Goal: Check status: Check status

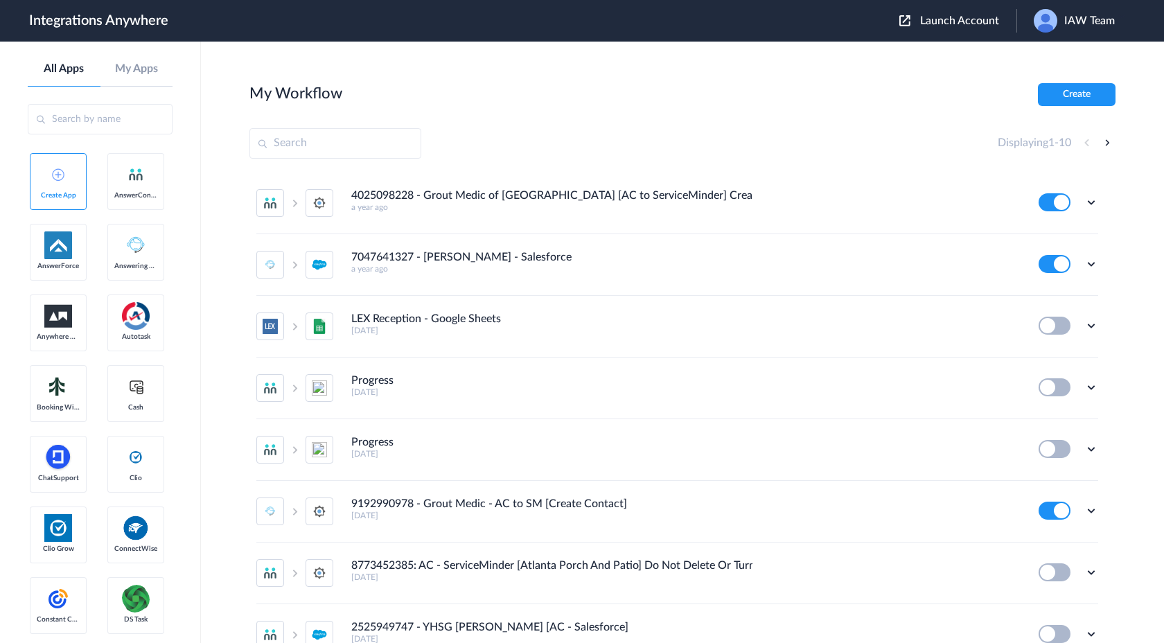
click at [953, 28] on div "Launch Account IAW Team My Account Logout" at bounding box center [1013, 21] width 229 height 24
click at [950, 26] on span "Launch Account" at bounding box center [959, 20] width 79 height 11
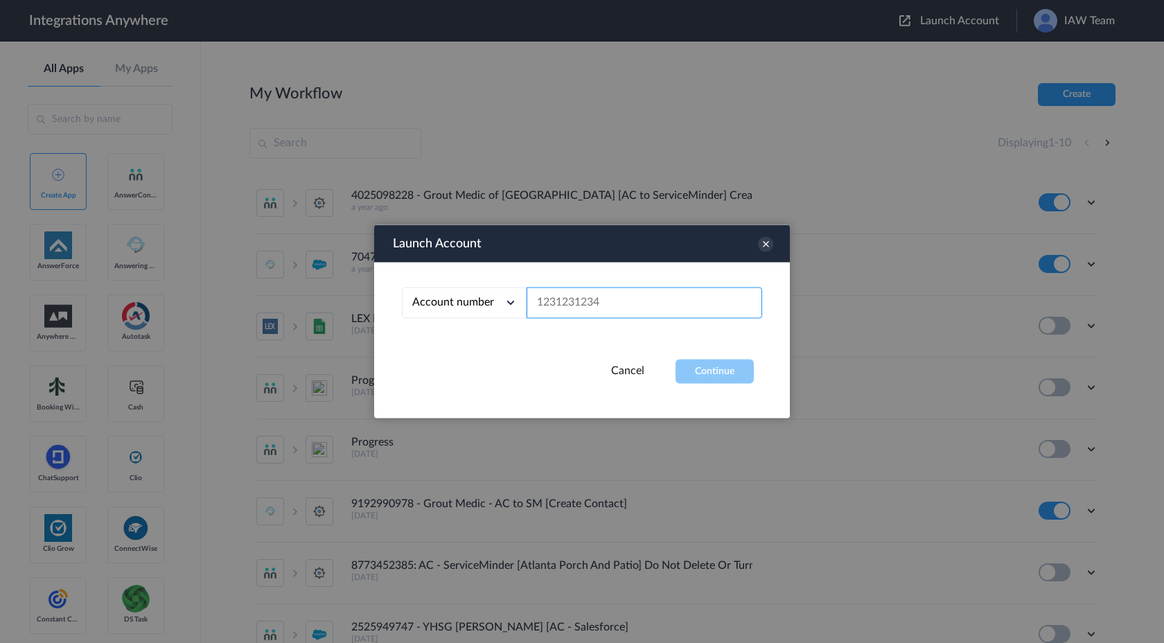
click at [615, 296] on input "text" at bounding box center [644, 302] width 236 height 31
paste input "2065775210"
type input "2065775210"
click at [686, 380] on button "Continue" at bounding box center [714, 372] width 78 height 24
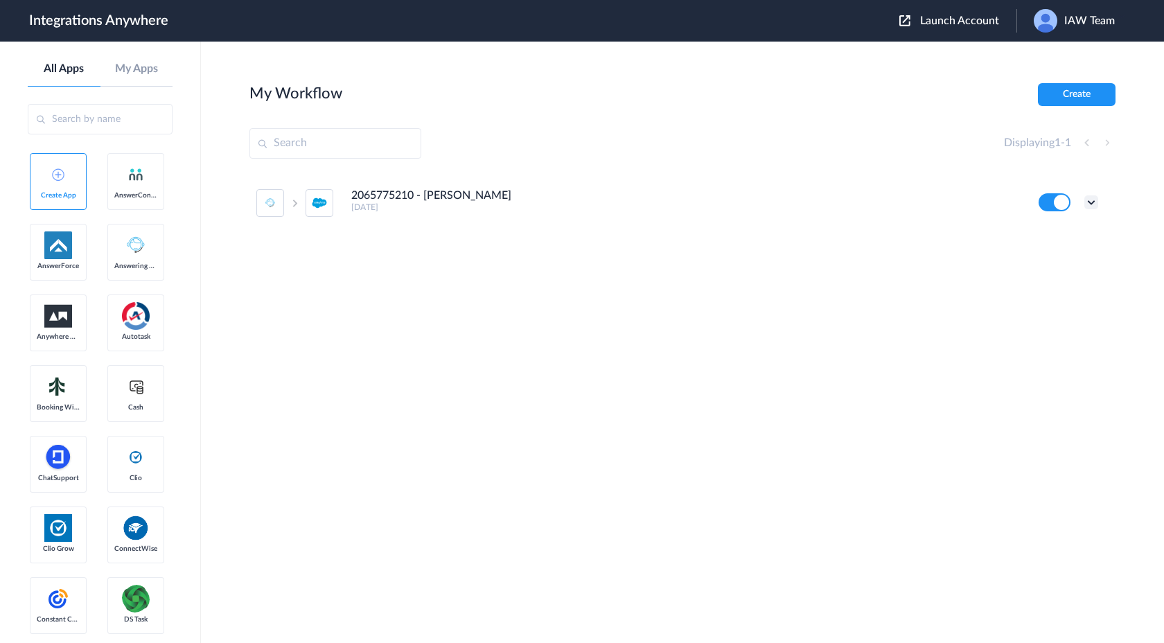
click at [1094, 209] on icon at bounding box center [1091, 202] width 14 height 14
click at [1061, 262] on link "Task history" at bounding box center [1051, 260] width 66 height 10
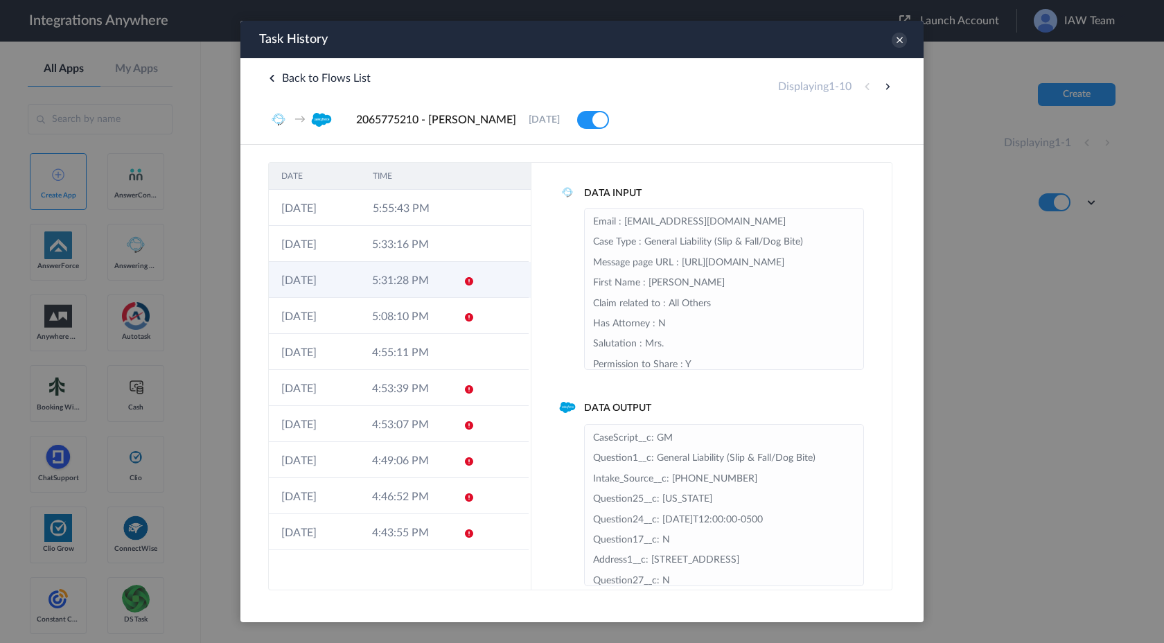
click at [438, 279] on td "5:31:28 PM" at bounding box center [405, 280] width 91 height 36
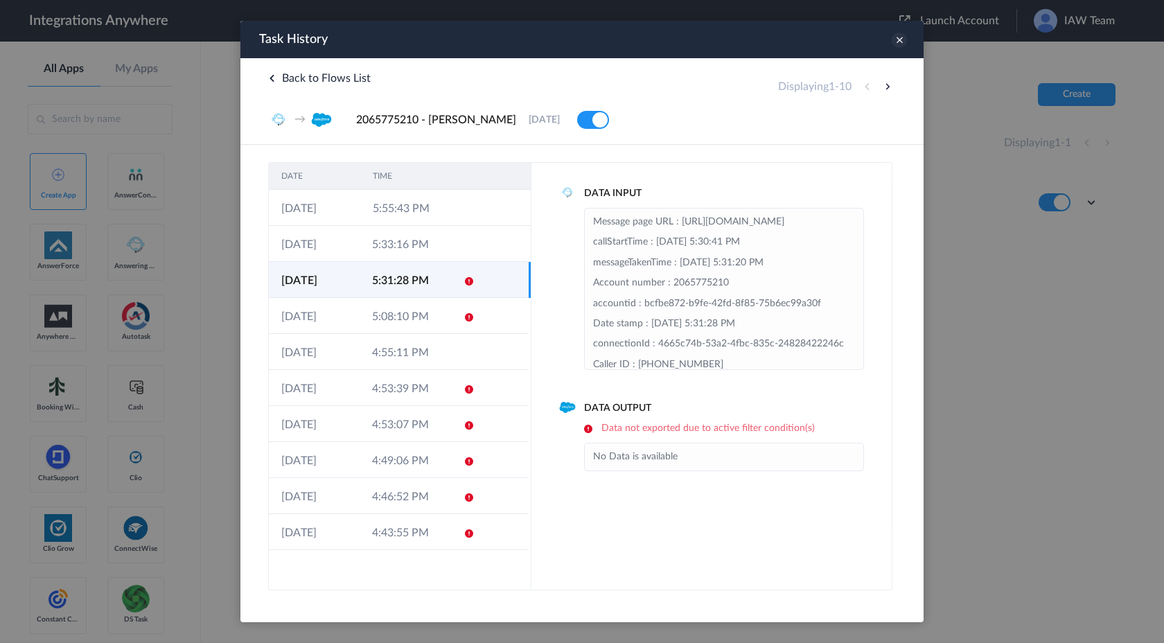
click at [898, 44] on icon at bounding box center [898, 40] width 15 height 15
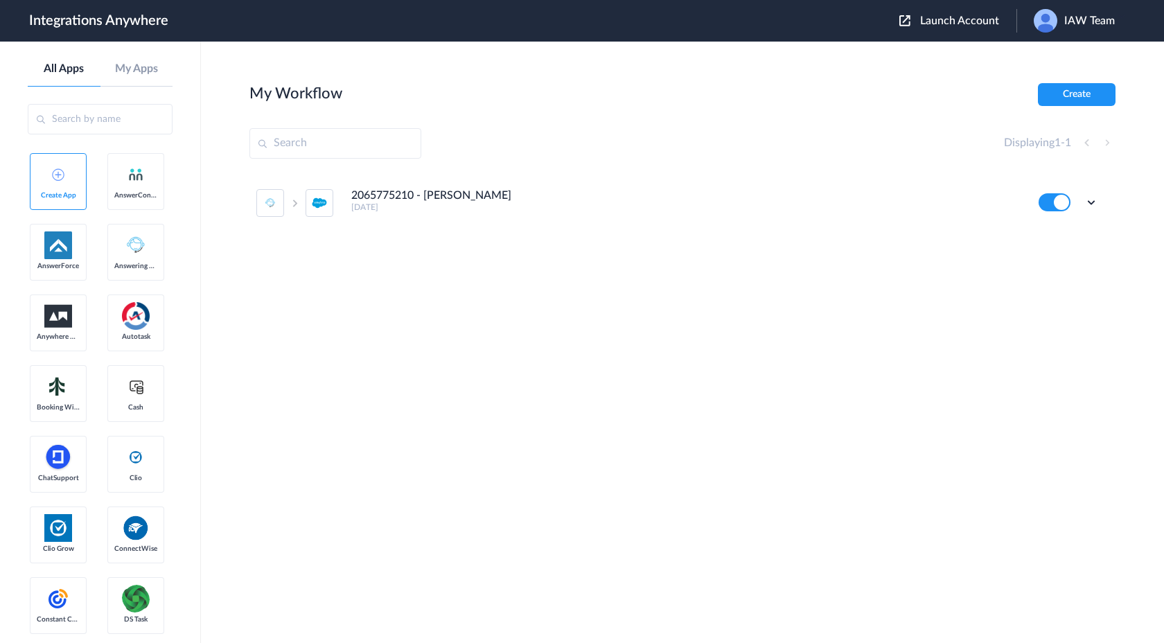
click at [1079, 16] on span "IAW Team" at bounding box center [1089, 21] width 51 height 13
click at [1049, 51] on link "Logout" at bounding box center [1041, 56] width 29 height 10
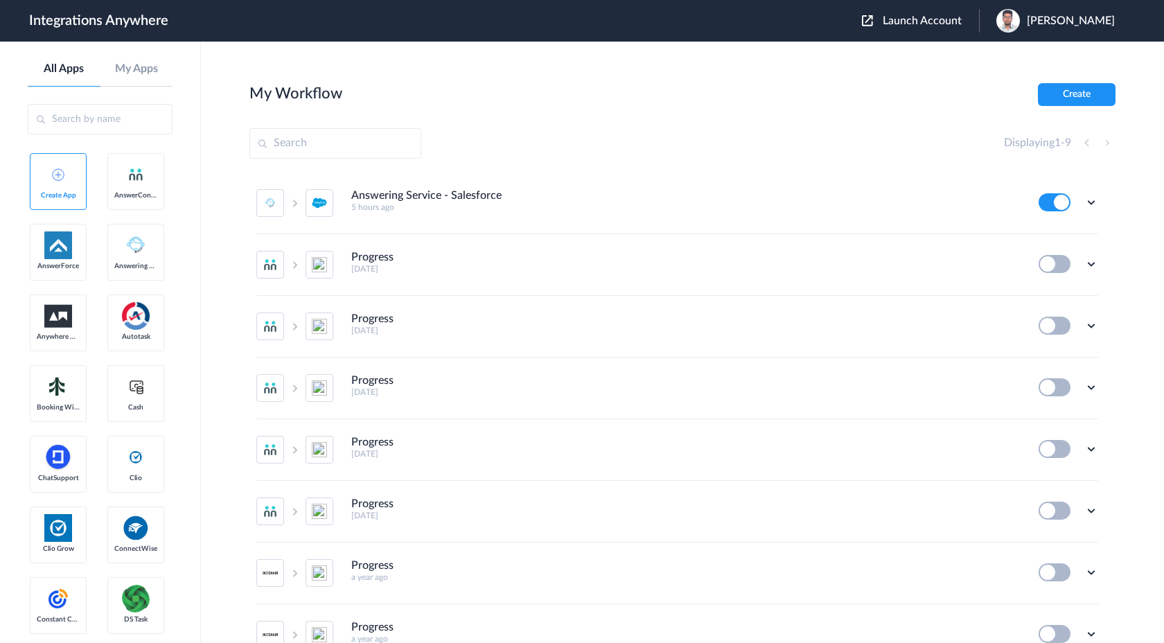
click at [961, 23] on span "Launch Account" at bounding box center [921, 20] width 79 height 11
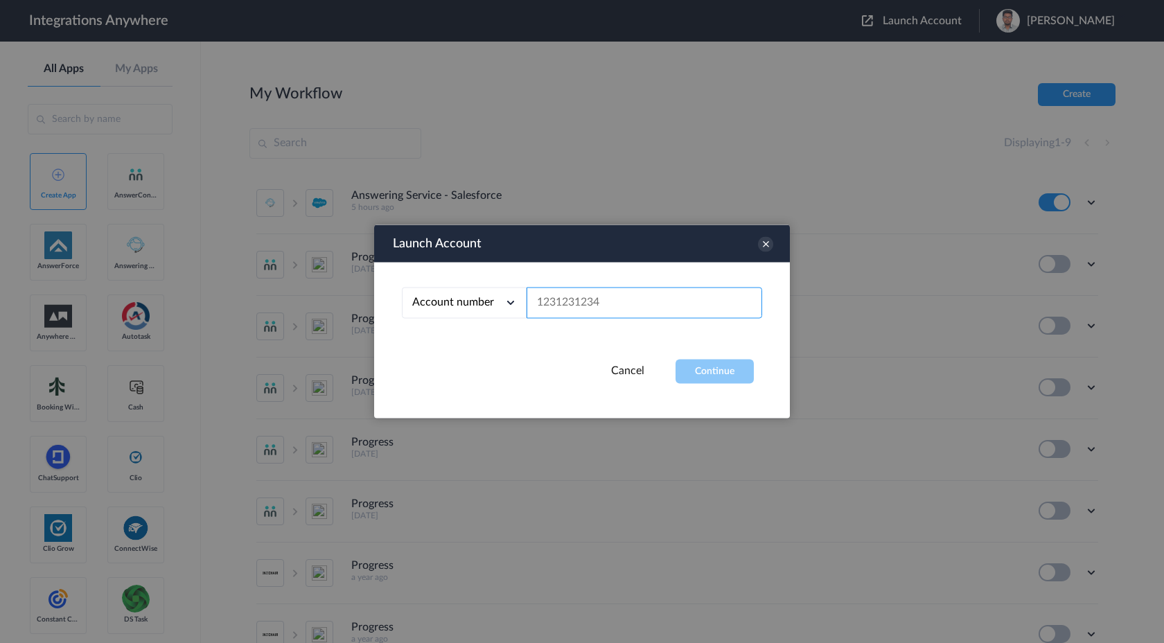
click at [641, 306] on input "text" at bounding box center [644, 302] width 236 height 31
paste input "2065775213"
type input "2065775213"
click at [689, 370] on button "Continue" at bounding box center [714, 372] width 78 height 24
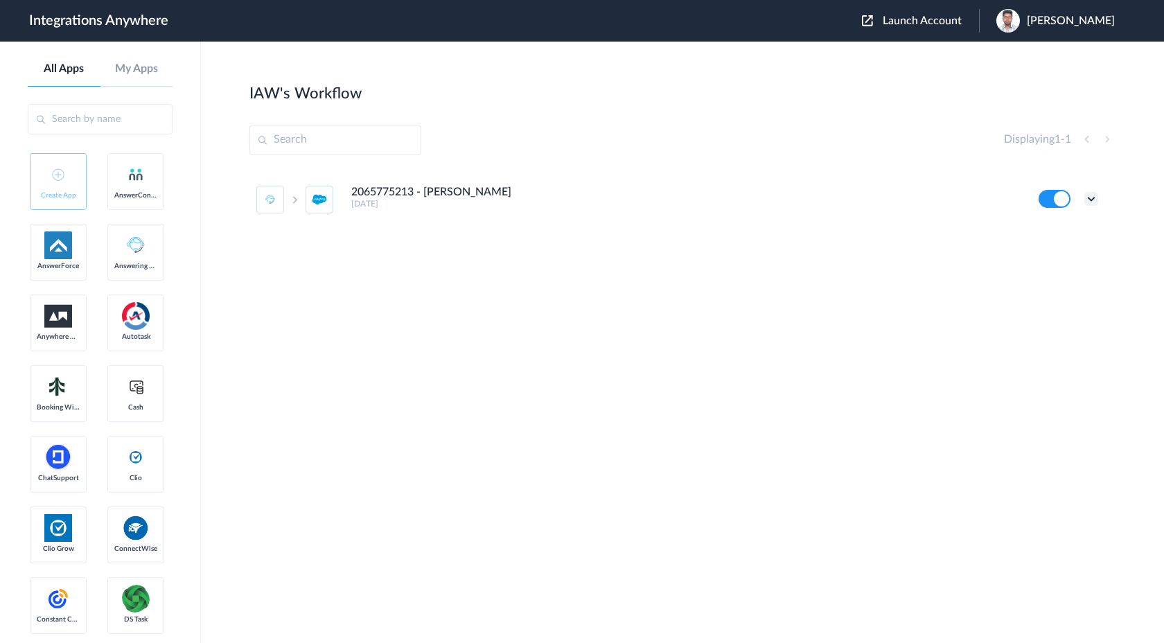
click at [1090, 199] on icon at bounding box center [1091, 199] width 14 height 14
click at [1061, 260] on link "Task history" at bounding box center [1051, 256] width 66 height 10
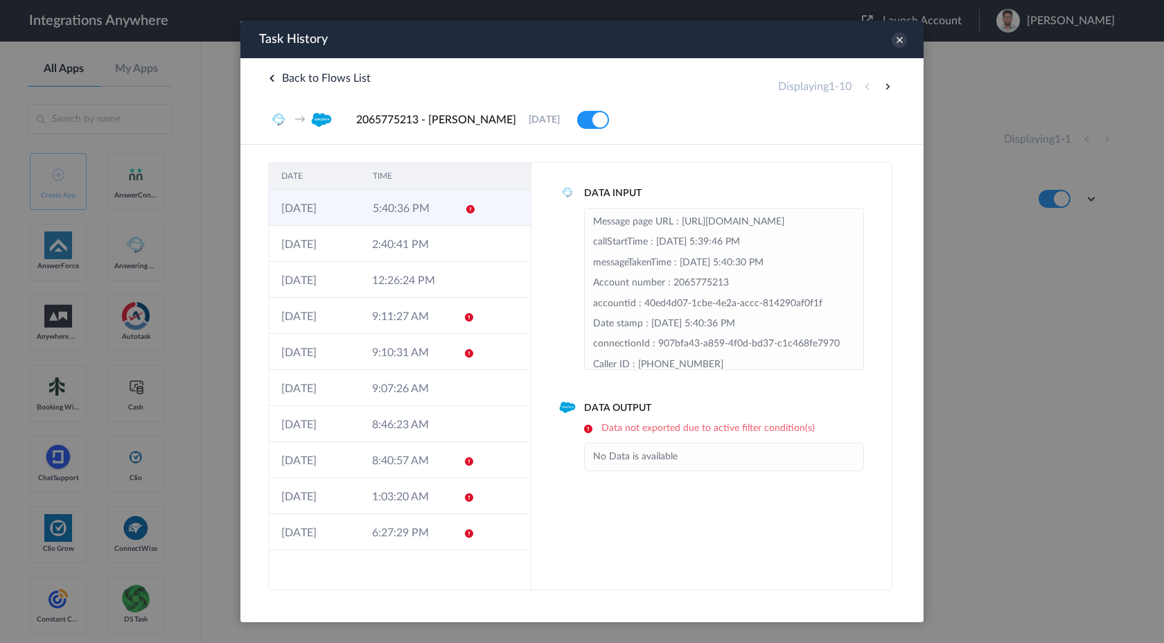
click at [385, 218] on td "5:40:36 PM" at bounding box center [405, 208] width 91 height 36
click at [377, 312] on td "9:11:27 AM" at bounding box center [405, 316] width 91 height 36
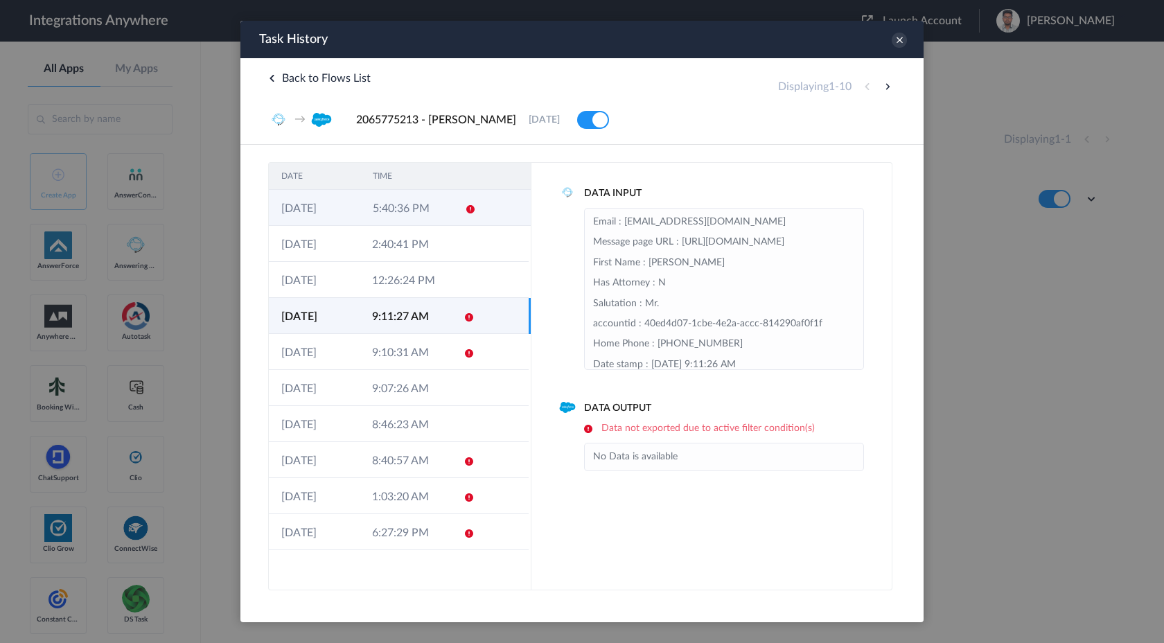
click at [400, 215] on td "5:40:36 PM" at bounding box center [405, 208] width 91 height 36
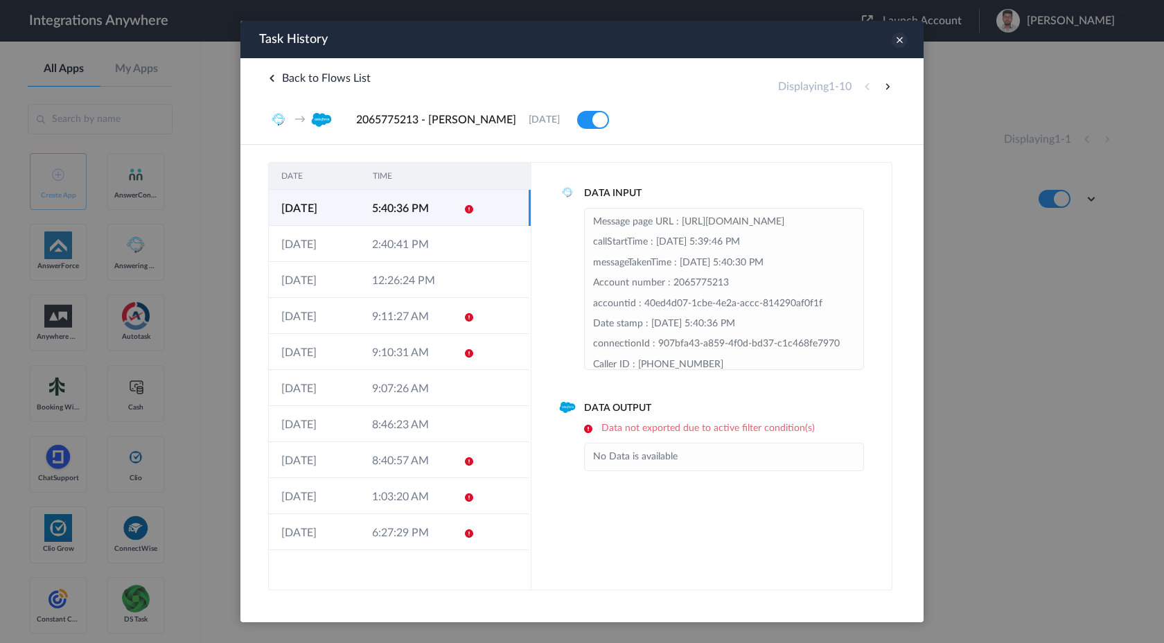
click at [903, 39] on icon at bounding box center [898, 40] width 15 height 15
